Goal: Task Accomplishment & Management: Use online tool/utility

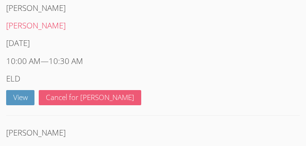
scroll to position [189, 0]
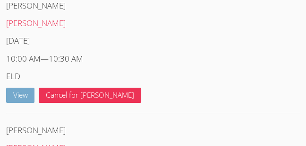
click at [15, 95] on link "View" at bounding box center [20, 95] width 29 height 16
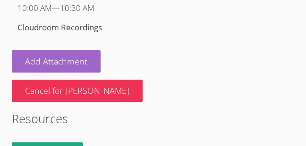
scroll to position [245, 0]
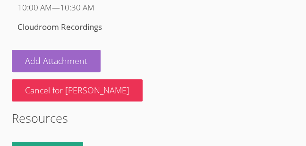
click at [75, 25] on label "Cloudroom Recordings" at bounding box center [59, 26] width 85 height 11
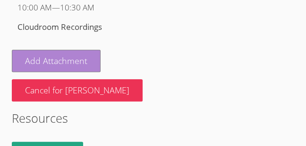
click at [41, 62] on link "Add Attachment" at bounding box center [56, 61] width 89 height 22
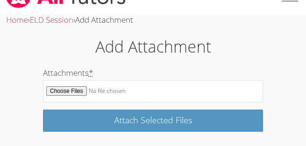
scroll to position [21, 0]
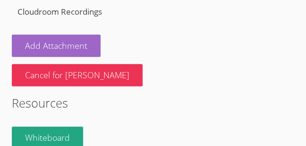
scroll to position [277, 0]
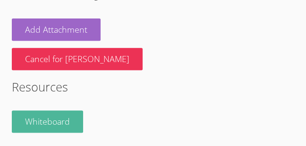
click at [56, 119] on link "Whiteboard" at bounding box center [47, 121] width 71 height 22
